Goal: Find specific fact

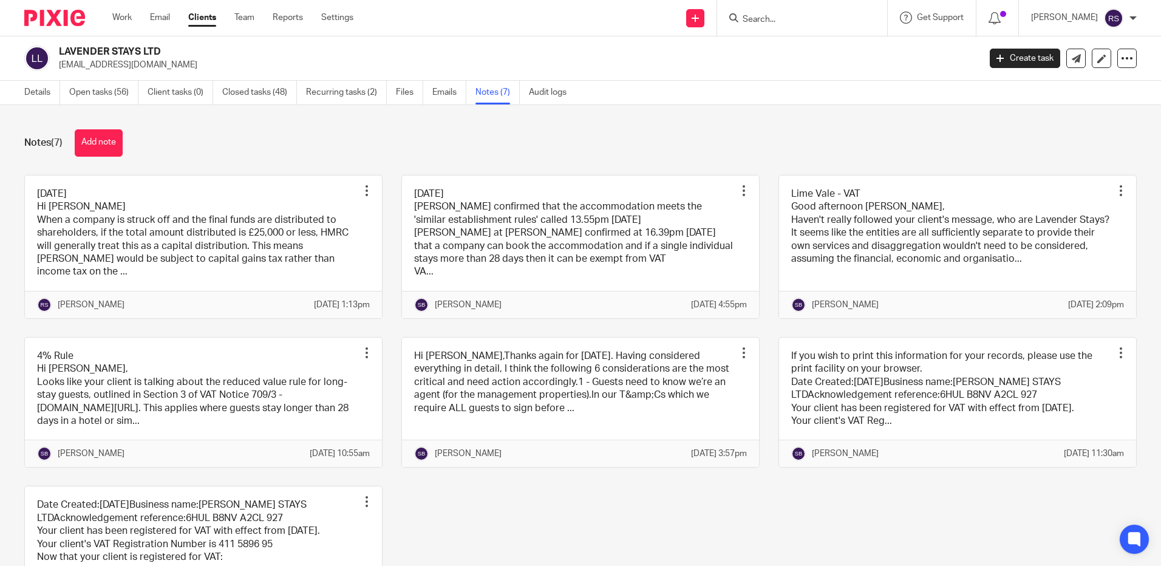
click at [768, 19] on input "Search" at bounding box center [795, 20] width 109 height 11
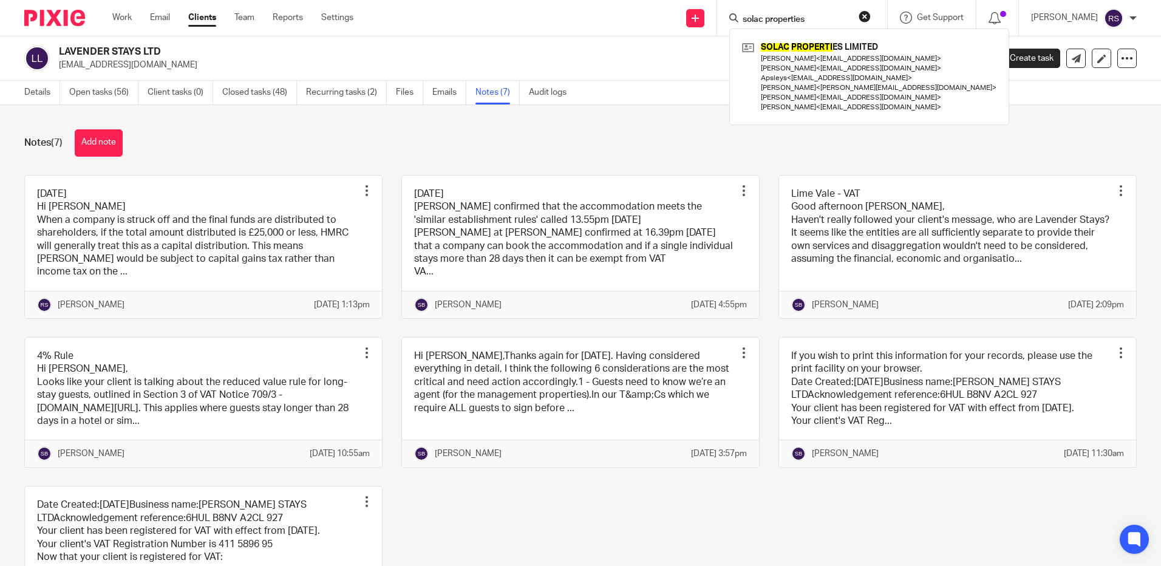
type input "solac properties"
click button "submit" at bounding box center [0, 0] width 0 height 0
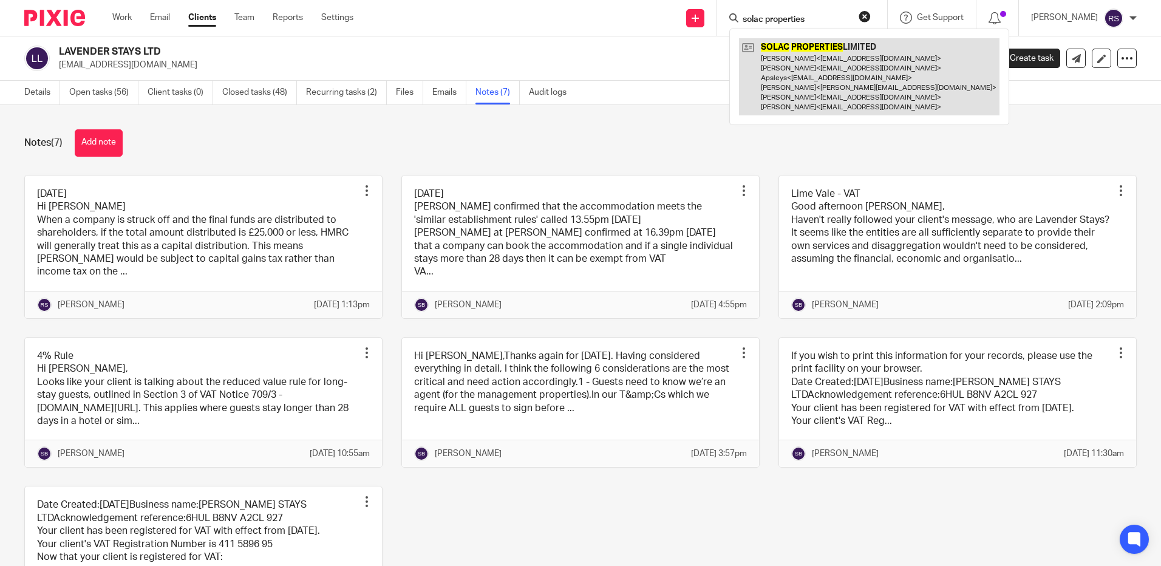
click at [818, 76] on link at bounding box center [869, 76] width 260 height 77
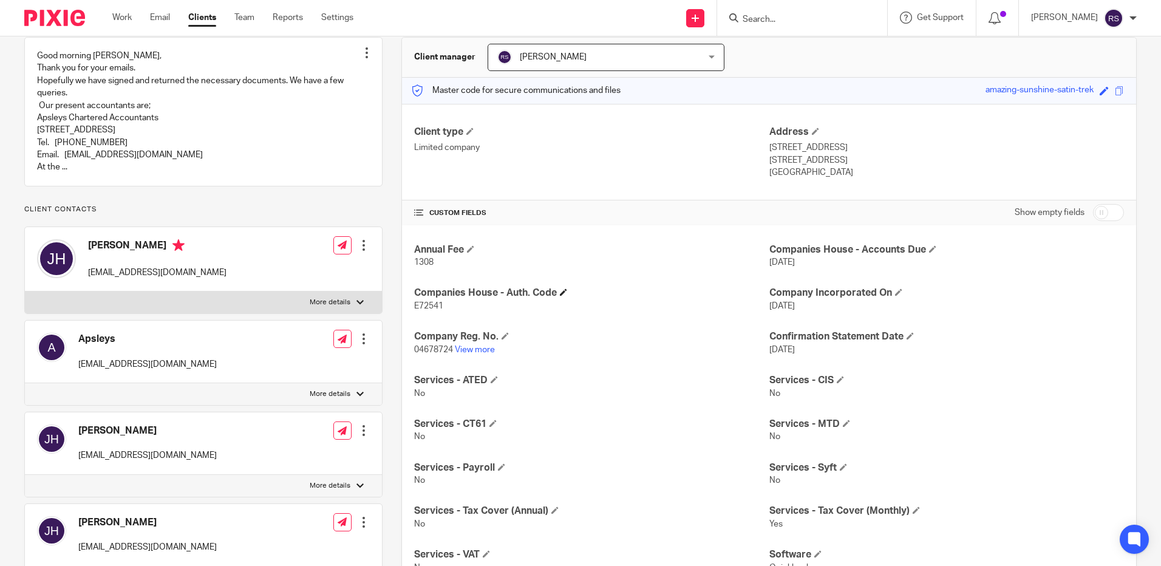
scroll to position [486, 0]
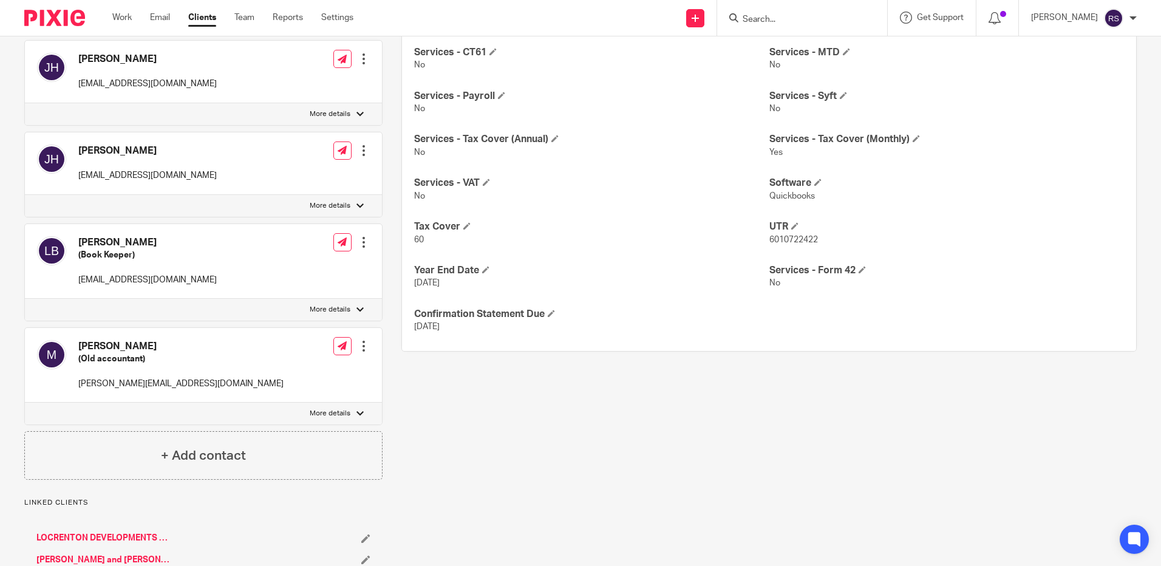
click at [770, 239] on span "6010722422" at bounding box center [793, 240] width 49 height 9
drag, startPoint x: 812, startPoint y: 237, endPoint x: 764, endPoint y: 243, distance: 48.4
click at [769, 243] on span "6010722422" at bounding box center [793, 240] width 49 height 9
copy span "6010722422"
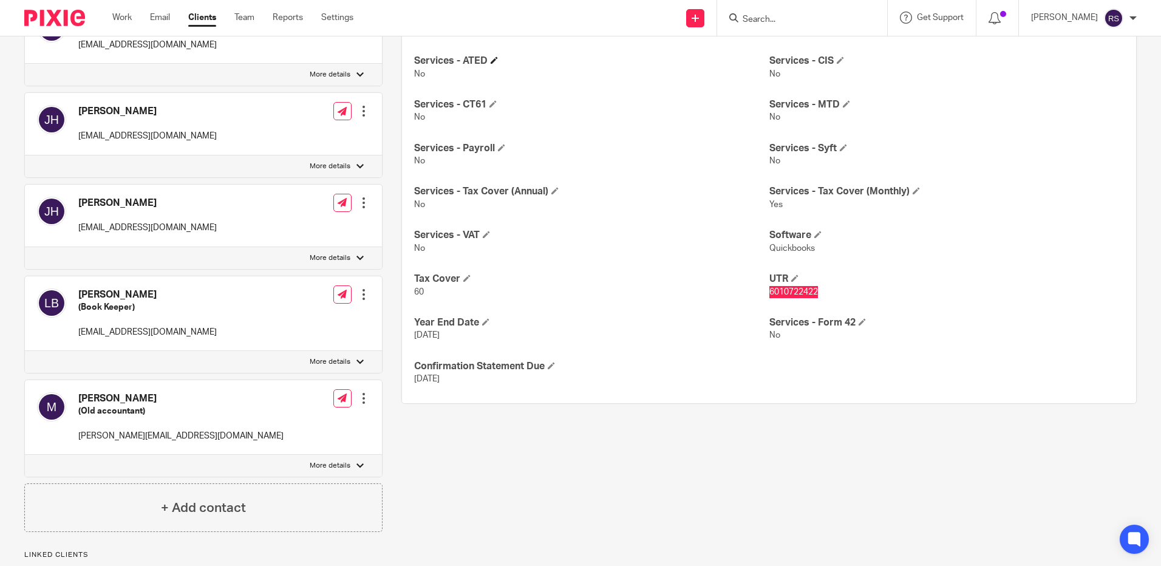
scroll to position [304, 0]
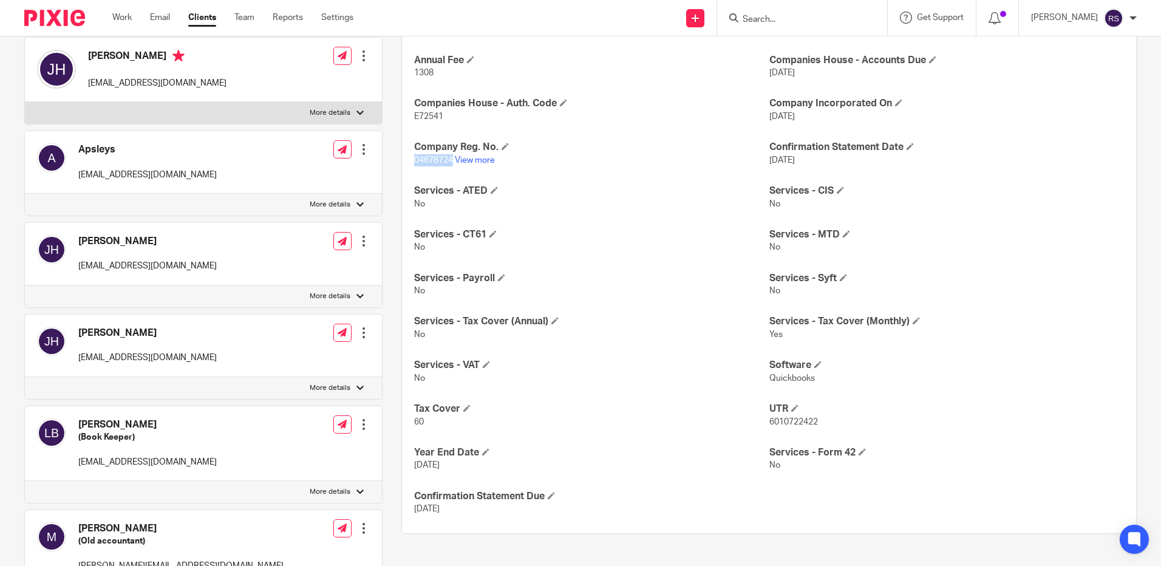
drag, startPoint x: 450, startPoint y: 158, endPoint x: 411, endPoint y: 163, distance: 39.2
click at [414, 163] on span "04678724" at bounding box center [433, 160] width 39 height 9
copy span "04678724"
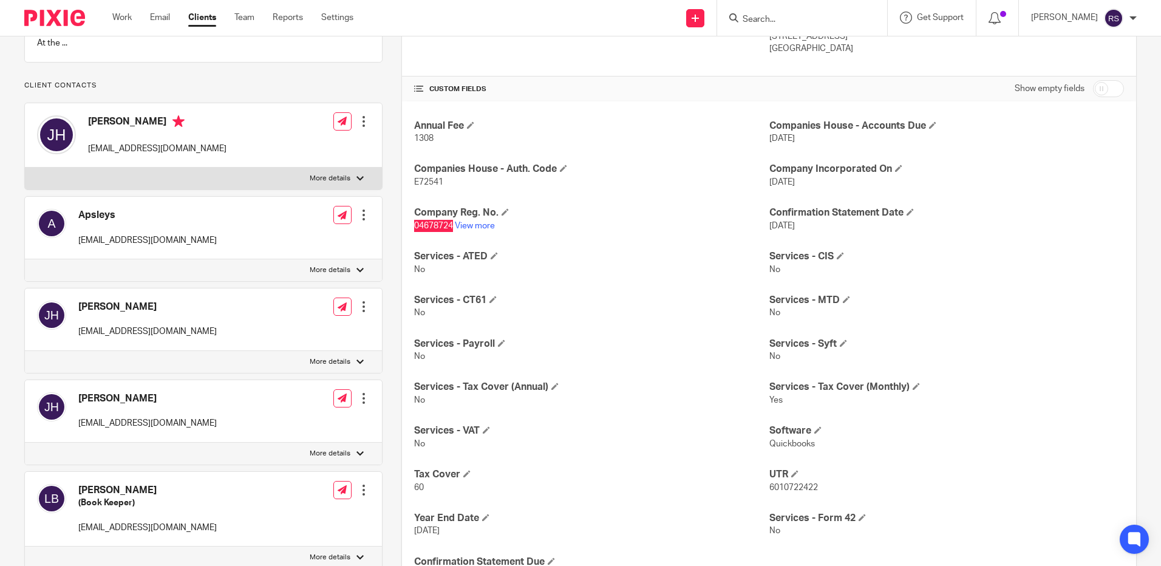
scroll to position [425, 0]
